Goal: Information Seeking & Learning: Learn about a topic

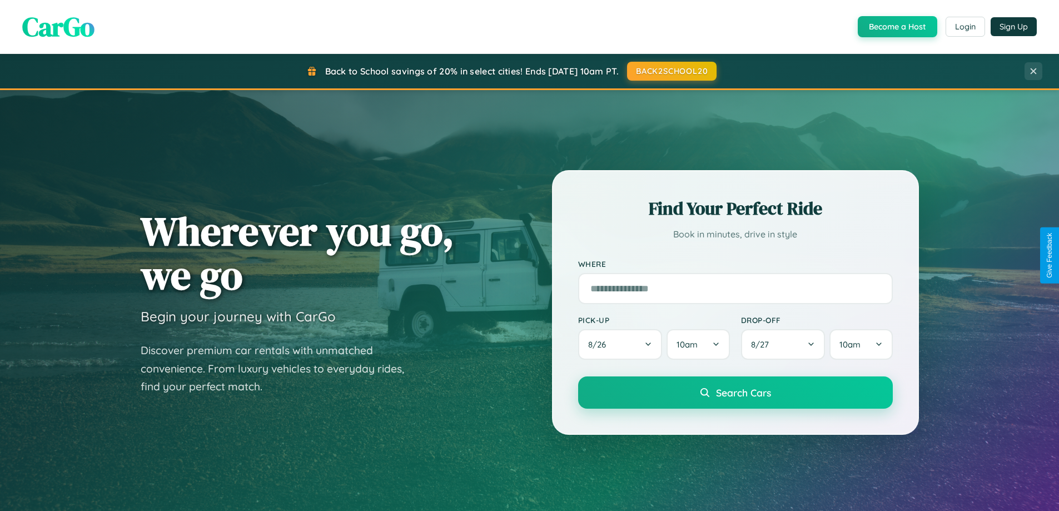
scroll to position [2138, 0]
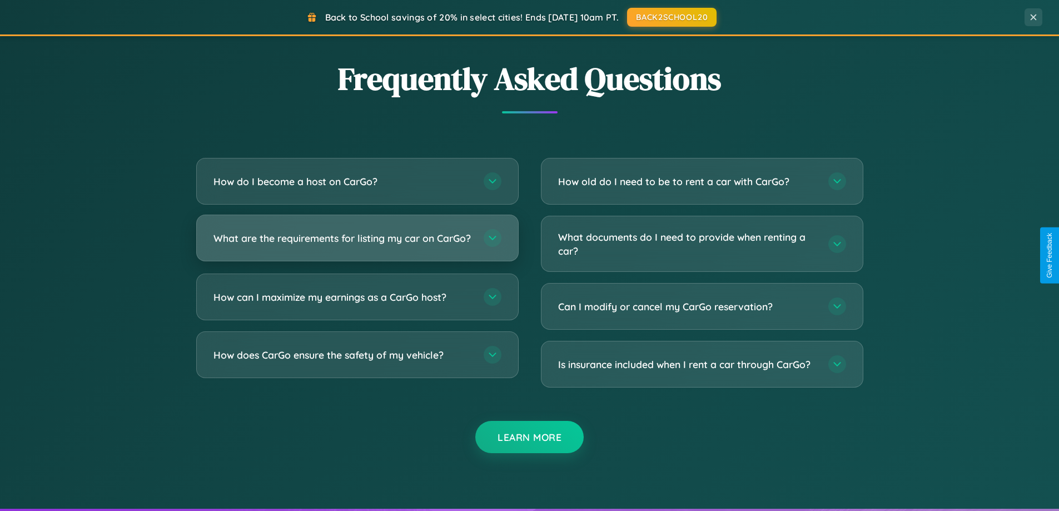
click at [357, 243] on h3 "What are the requirements for listing my car on CarGo?" at bounding box center [342, 238] width 259 height 14
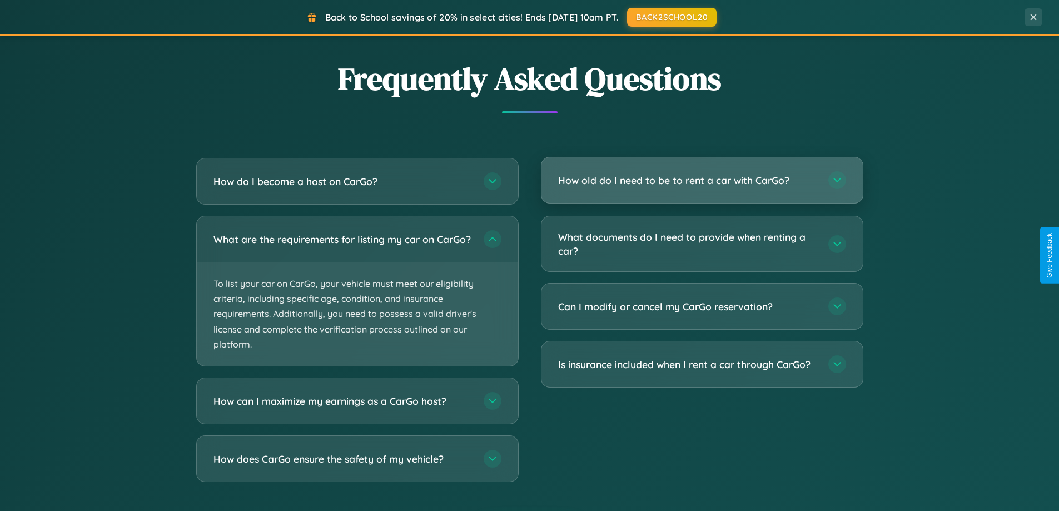
click at [701, 181] on h3 "How old do I need to be to rent a car with CarGo?" at bounding box center [687, 180] width 259 height 14
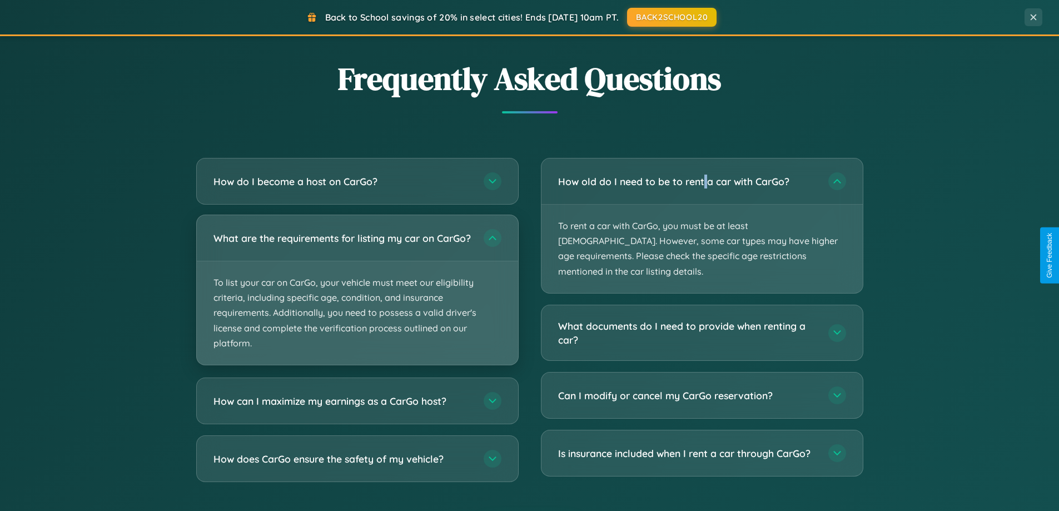
click at [357, 296] on p "To list your car on CarGo, your vehicle must meet our eligibility criteria, inc…" at bounding box center [357, 312] width 321 height 103
click at [357, 294] on p "To list your car on CarGo, your vehicle must meet our eligibility criteria, inc…" at bounding box center [357, 312] width 321 height 103
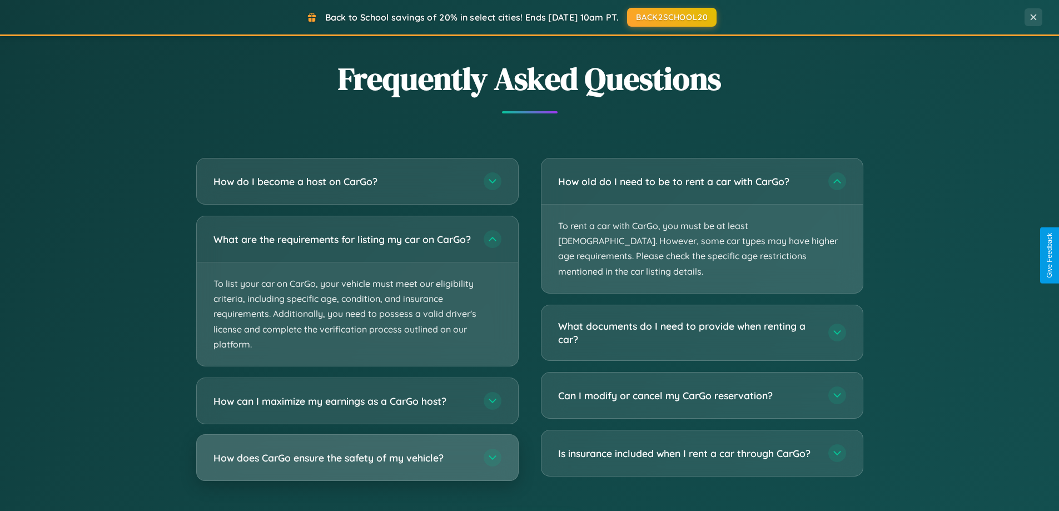
click at [357, 465] on h3 "How does CarGo ensure the safety of my vehicle?" at bounding box center [342, 458] width 259 height 14
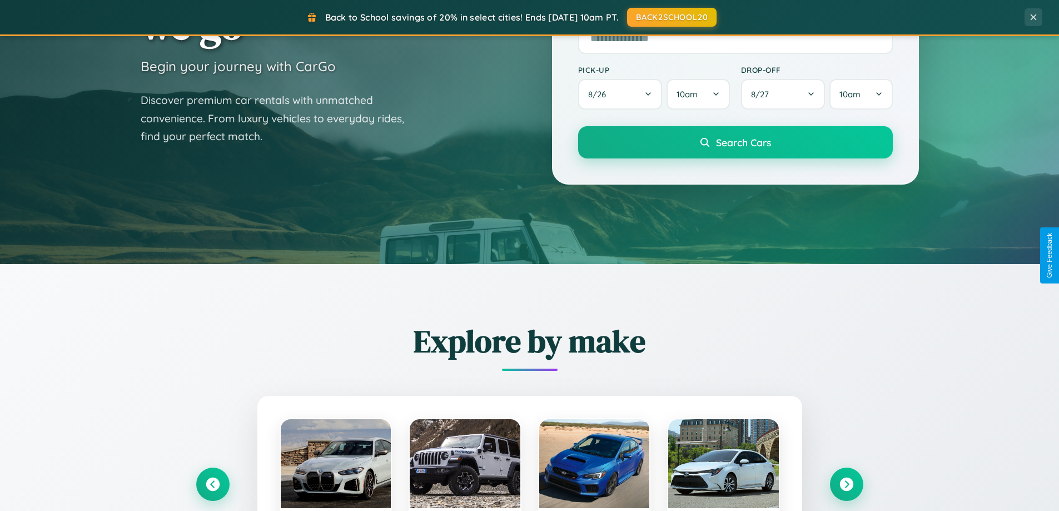
scroll to position [0, 0]
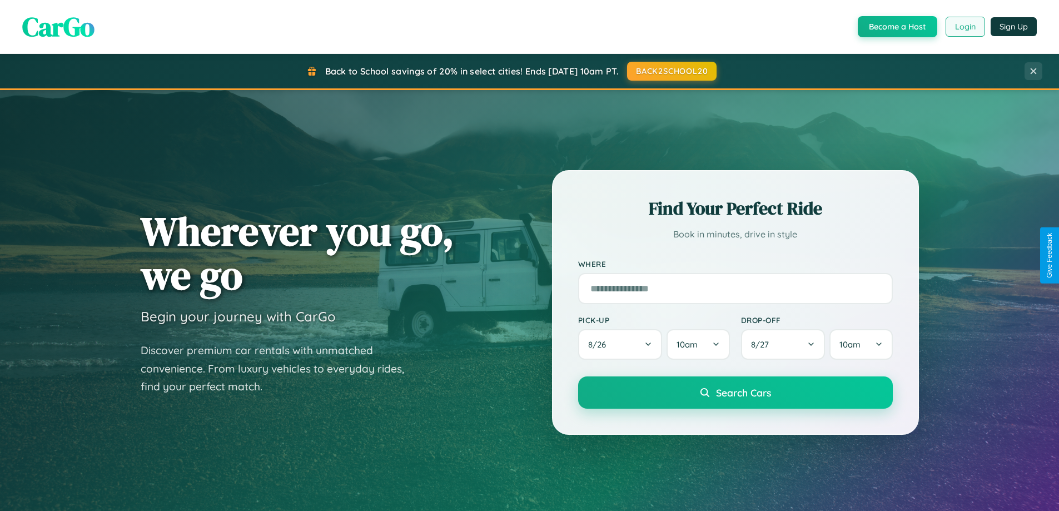
click at [964, 27] on button "Login" at bounding box center [964, 27] width 39 height 20
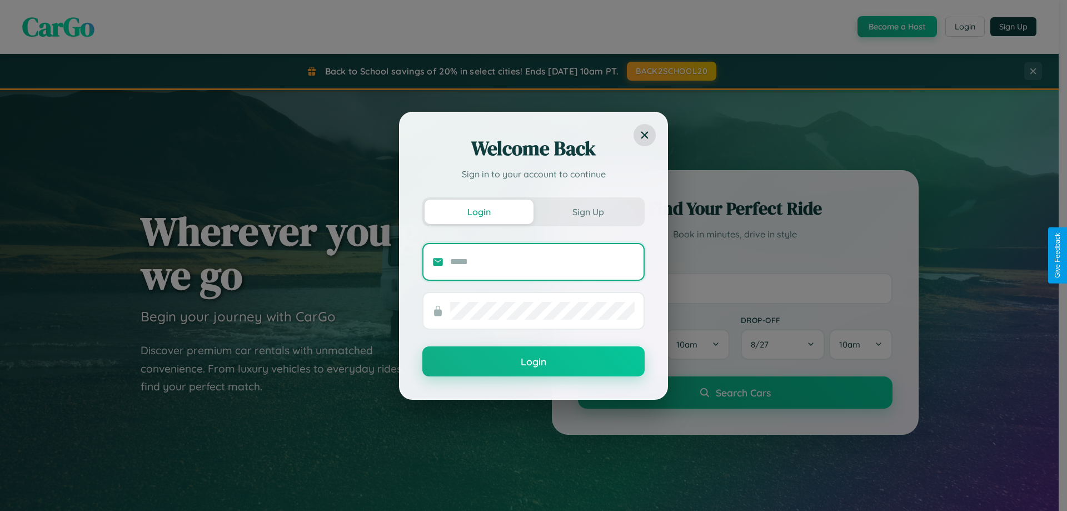
click at [542, 261] on input "text" at bounding box center [542, 262] width 184 height 18
type input "**********"
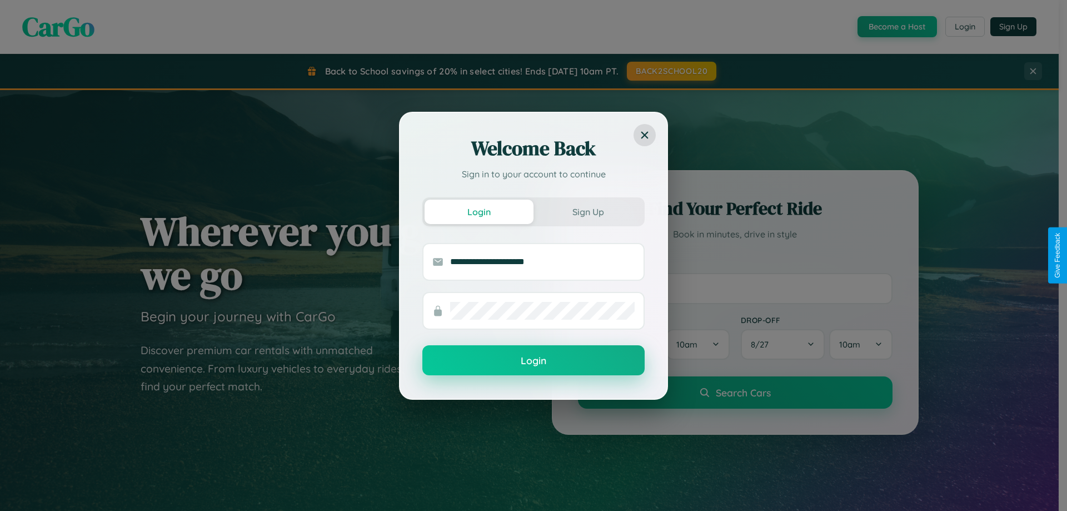
click at [533, 361] on button "Login" at bounding box center [533, 360] width 222 height 30
